Goal: Information Seeking & Learning: Find specific page/section

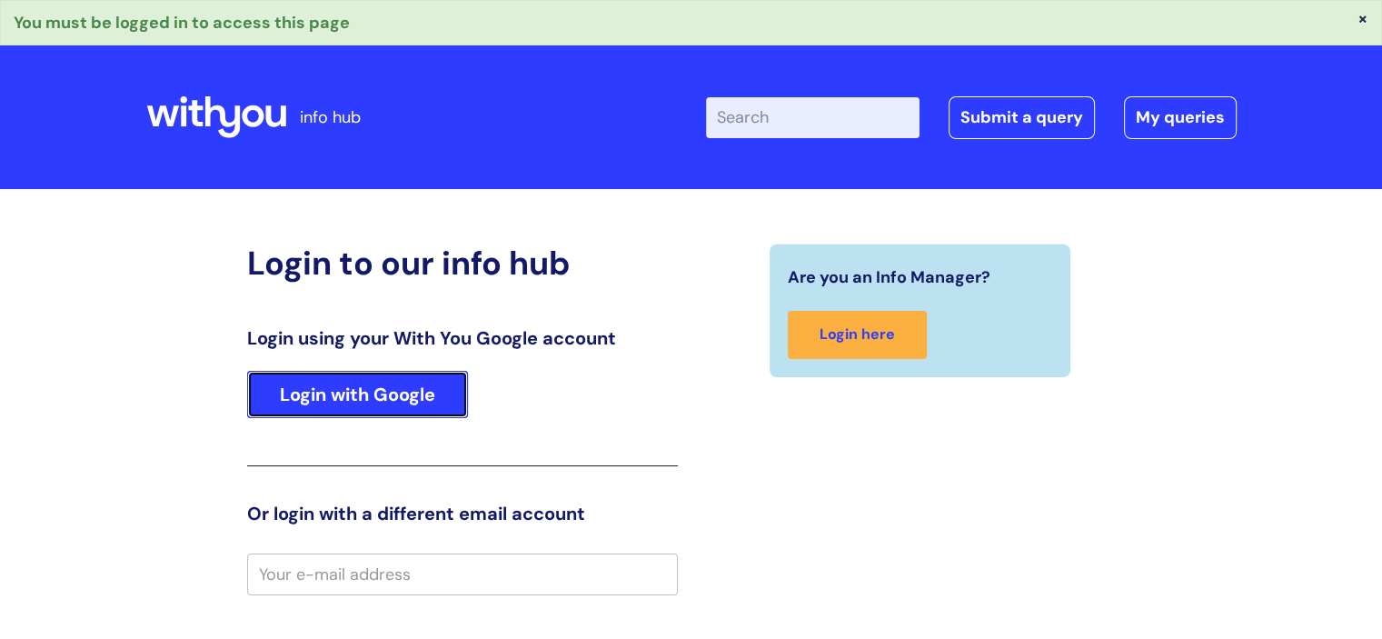
click at [392, 392] on link "Login with Google" at bounding box center [357, 394] width 221 height 47
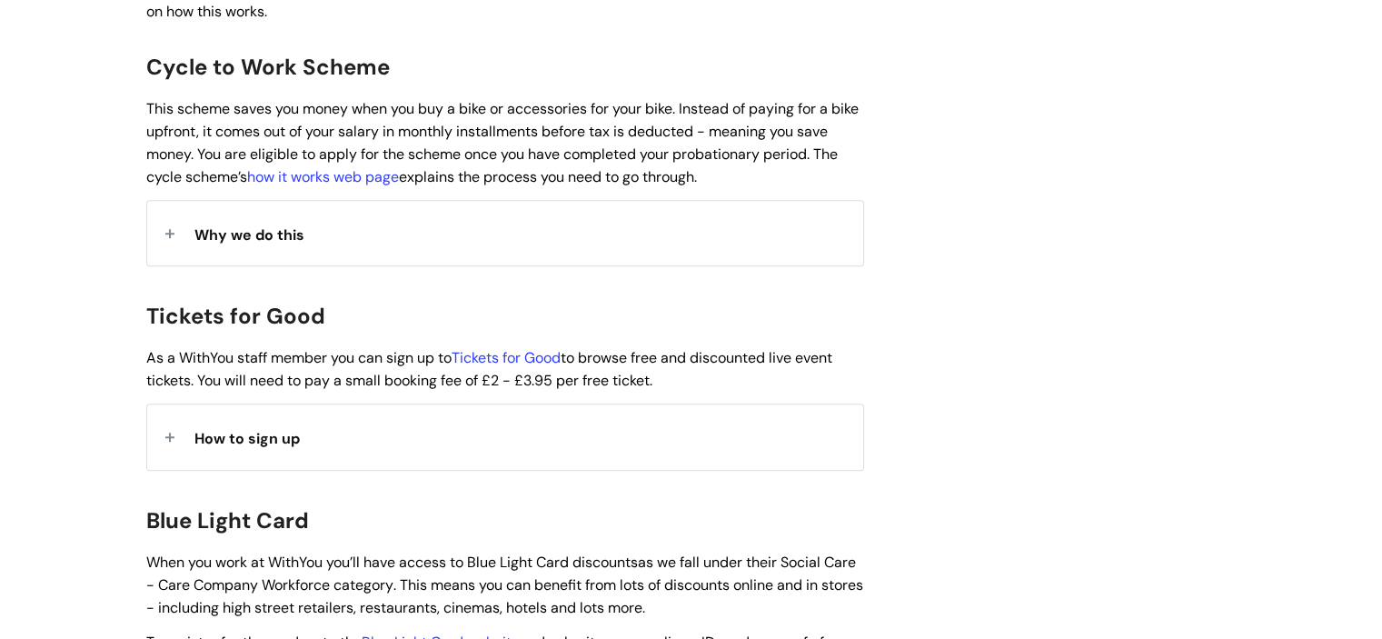
scroll to position [1494, 0]
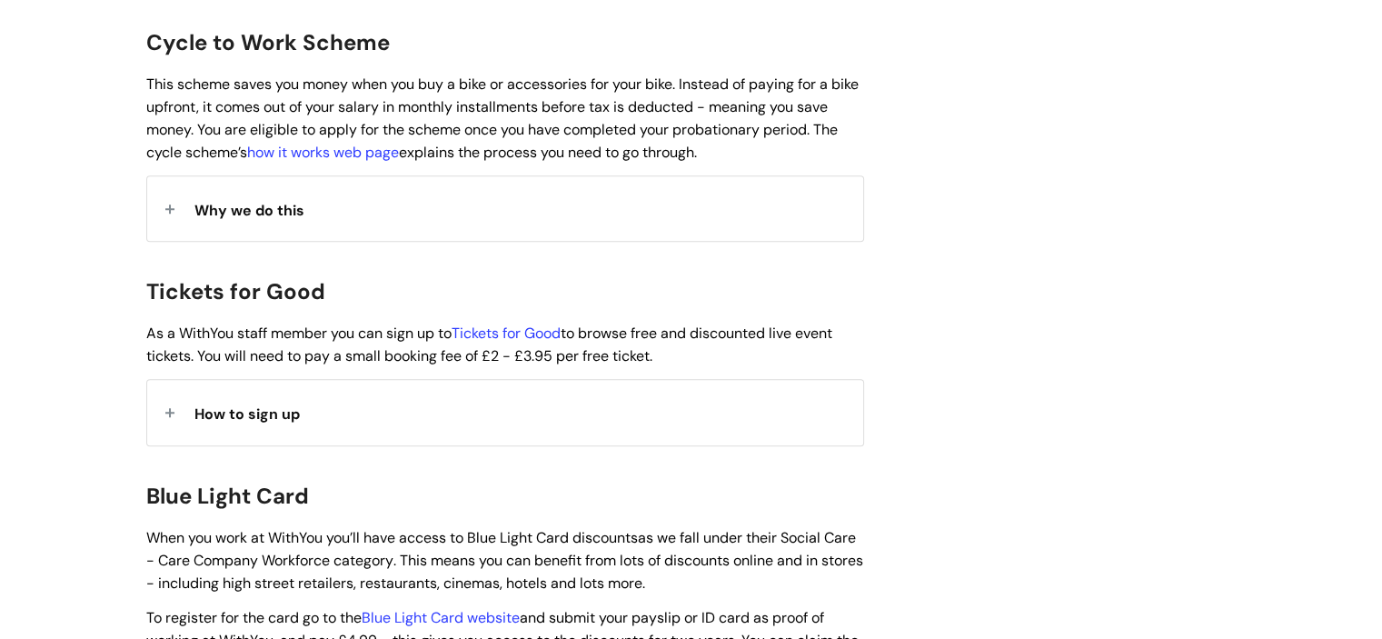
click at [1361, 419] on div "Info Hub Categories Working here Pay, expenses and benefits Benefits of working…" at bounding box center [691, 196] width 1382 height 3095
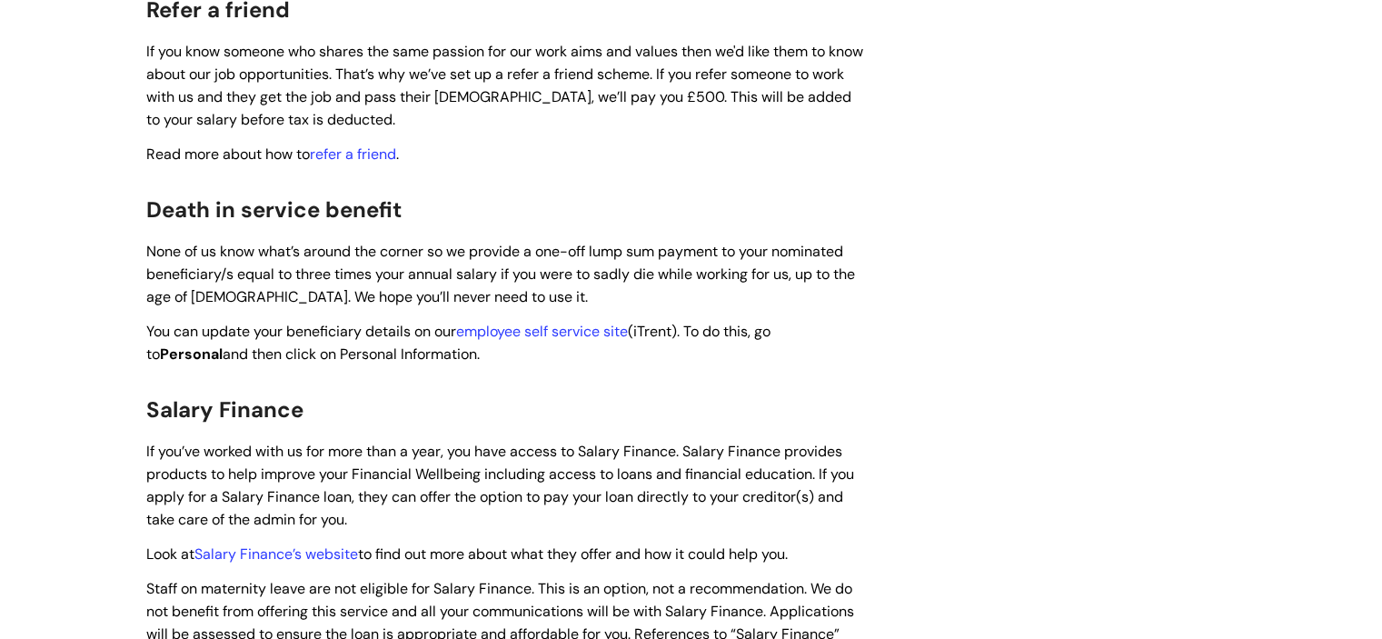
scroll to position [2295, 0]
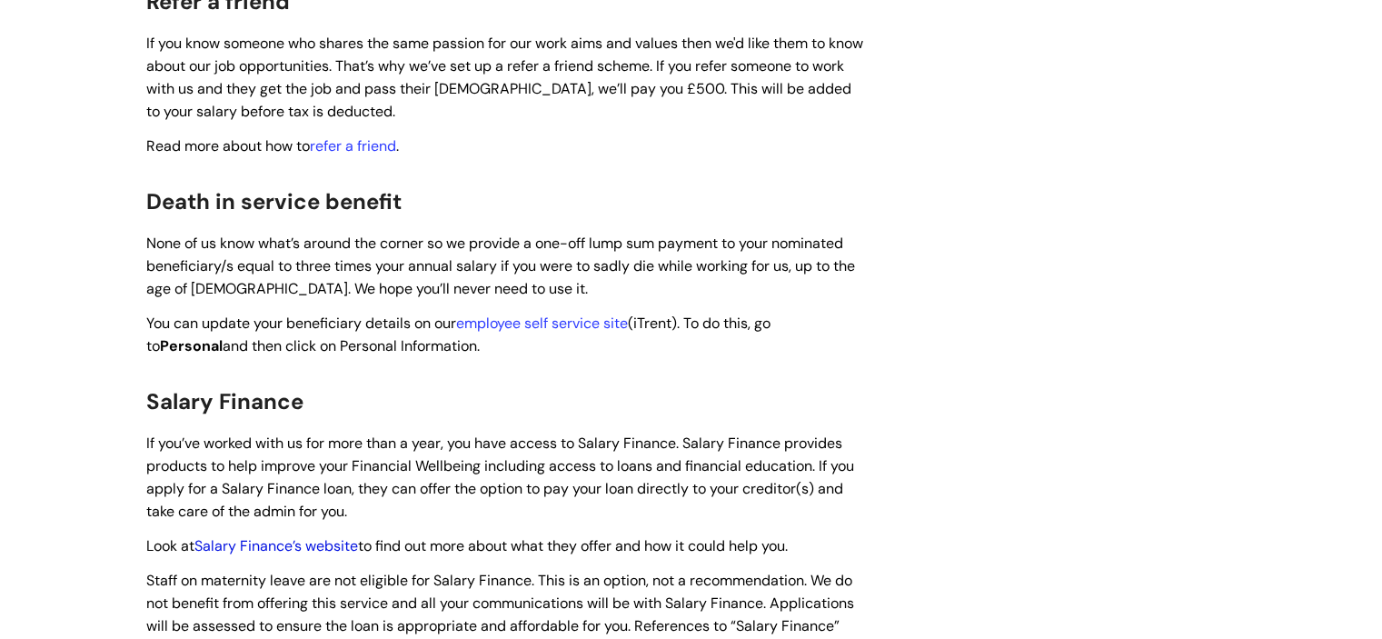
click at [314, 536] on link "Salary Finance’s website" at bounding box center [276, 545] width 164 height 19
